Goal: Find specific page/section: Find specific page/section

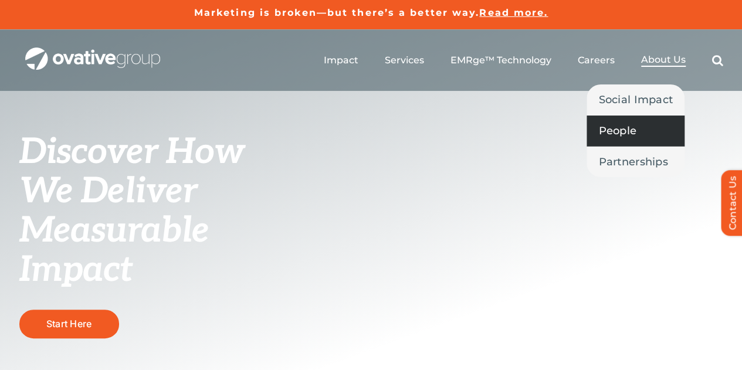
click at [623, 124] on span "People" at bounding box center [618, 131] width 38 height 16
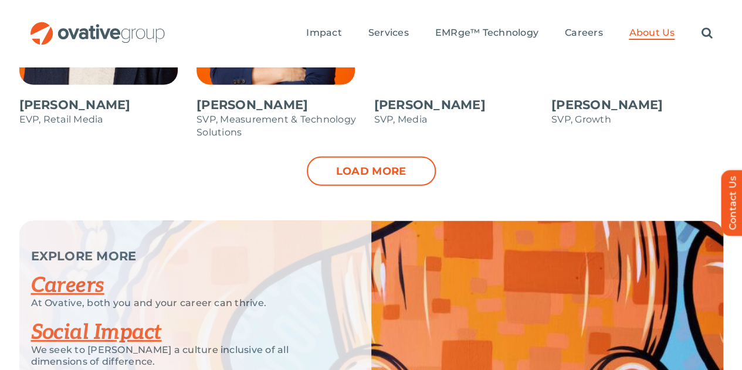
scroll to position [1291, 0]
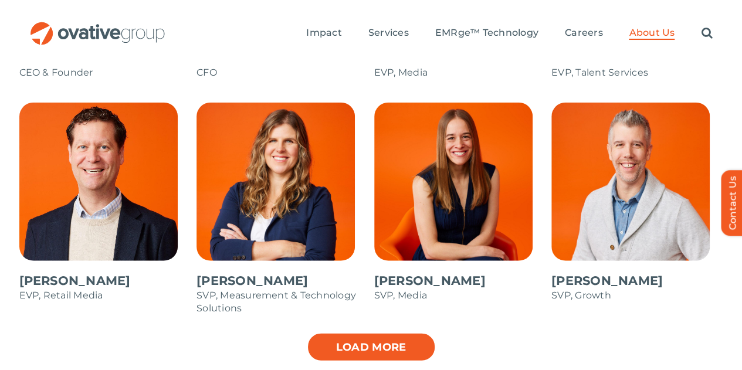
click at [383, 333] on link "Load more" at bounding box center [371, 347] width 129 height 29
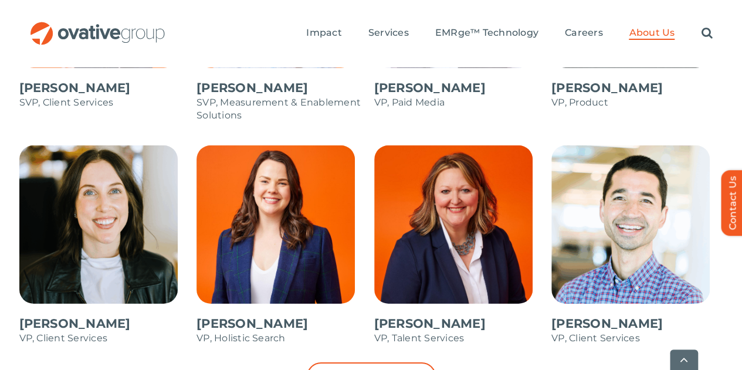
scroll to position [1760, 0]
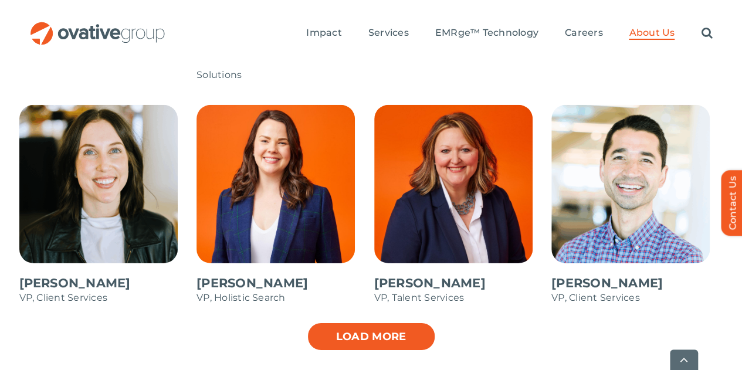
click at [372, 322] on link "Load more" at bounding box center [371, 336] width 129 height 29
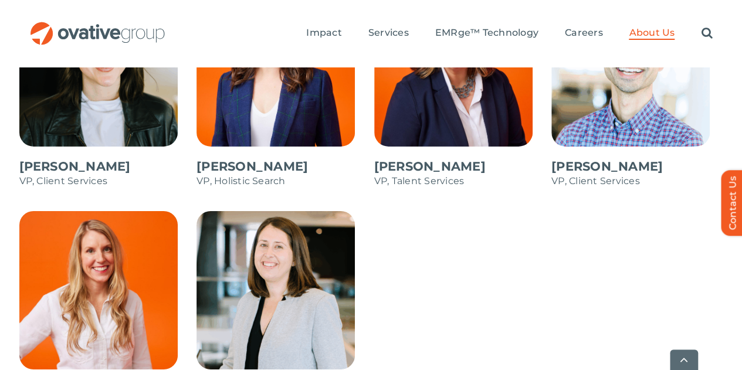
scroll to position [1878, 0]
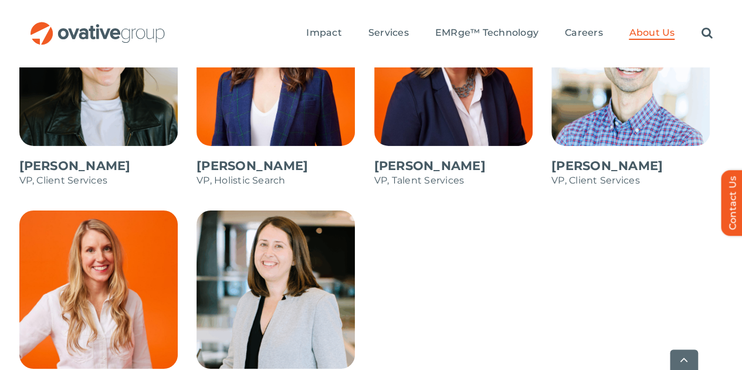
click at [87, 245] on span at bounding box center [105, 316] width 172 height 211
